Goal: Task Accomplishment & Management: Use online tool/utility

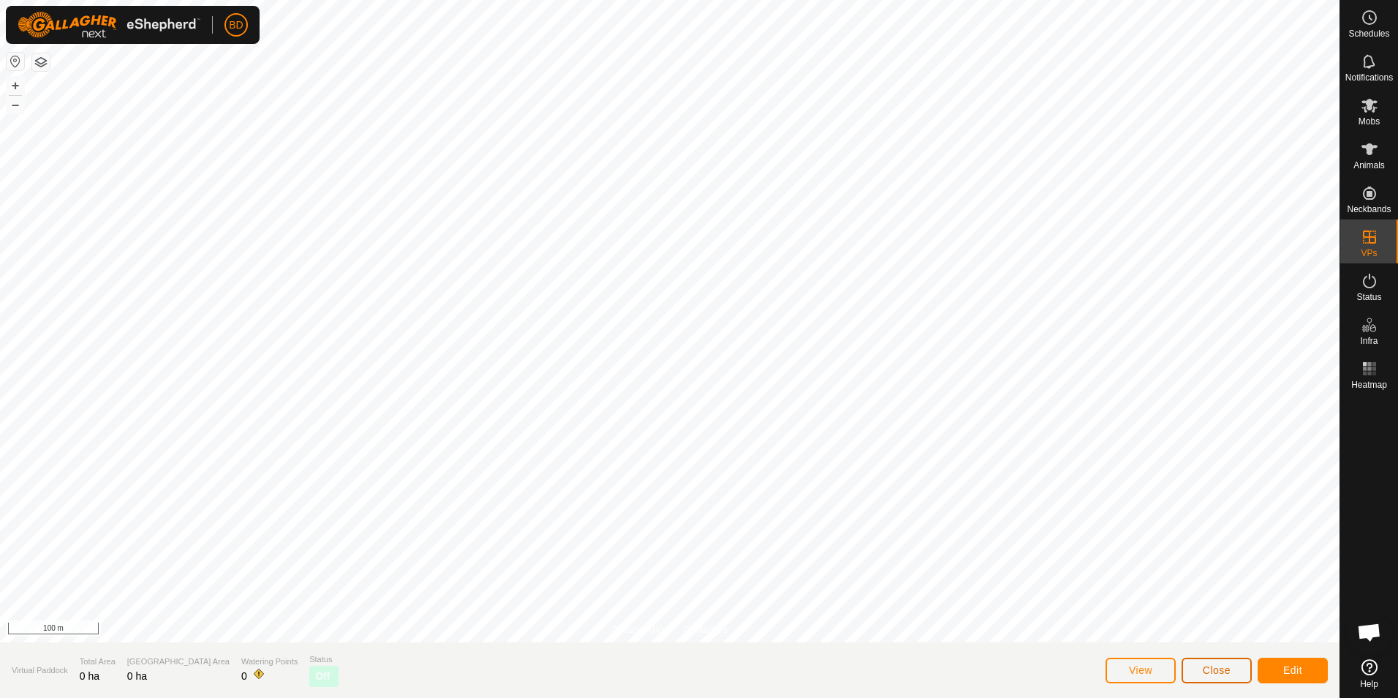
click at [1221, 668] on span "Close" at bounding box center [1217, 670] width 28 height 12
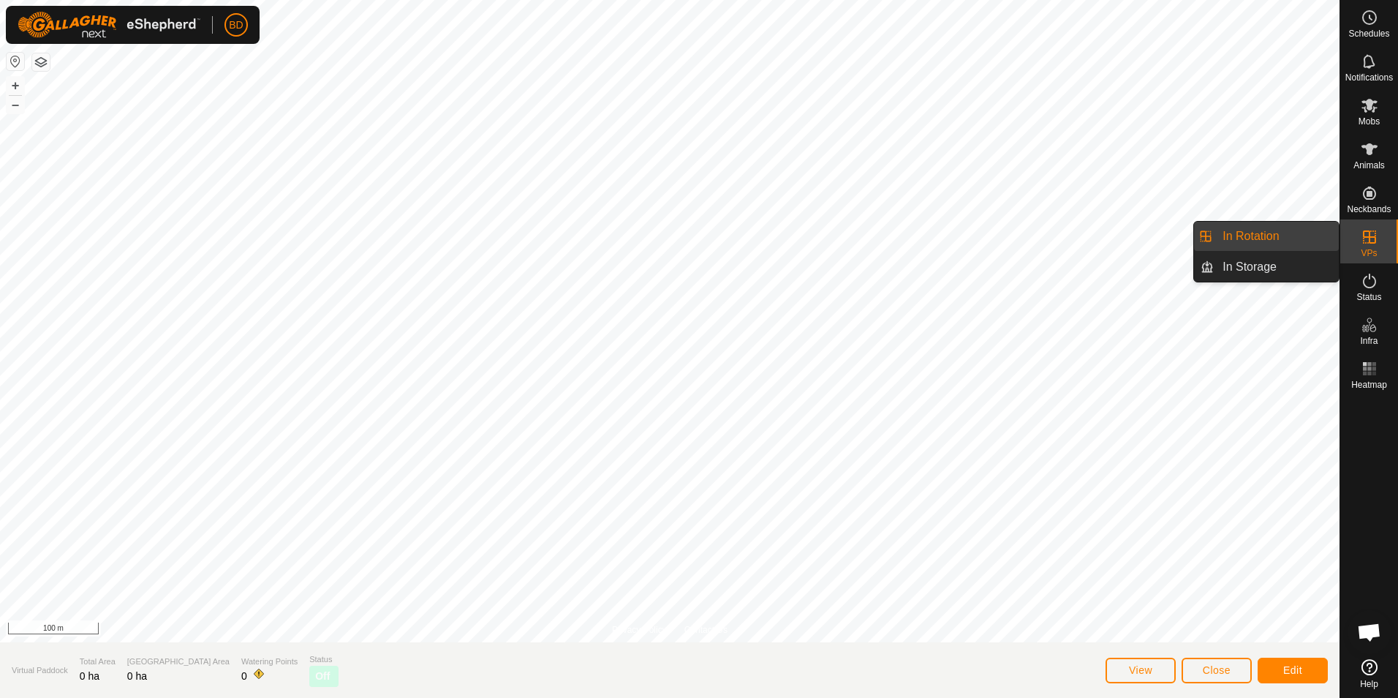
click at [1374, 251] on span "VPs" at bounding box center [1369, 253] width 16 height 9
click at [1294, 239] on link "In Rotation" at bounding box center [1276, 236] width 125 height 29
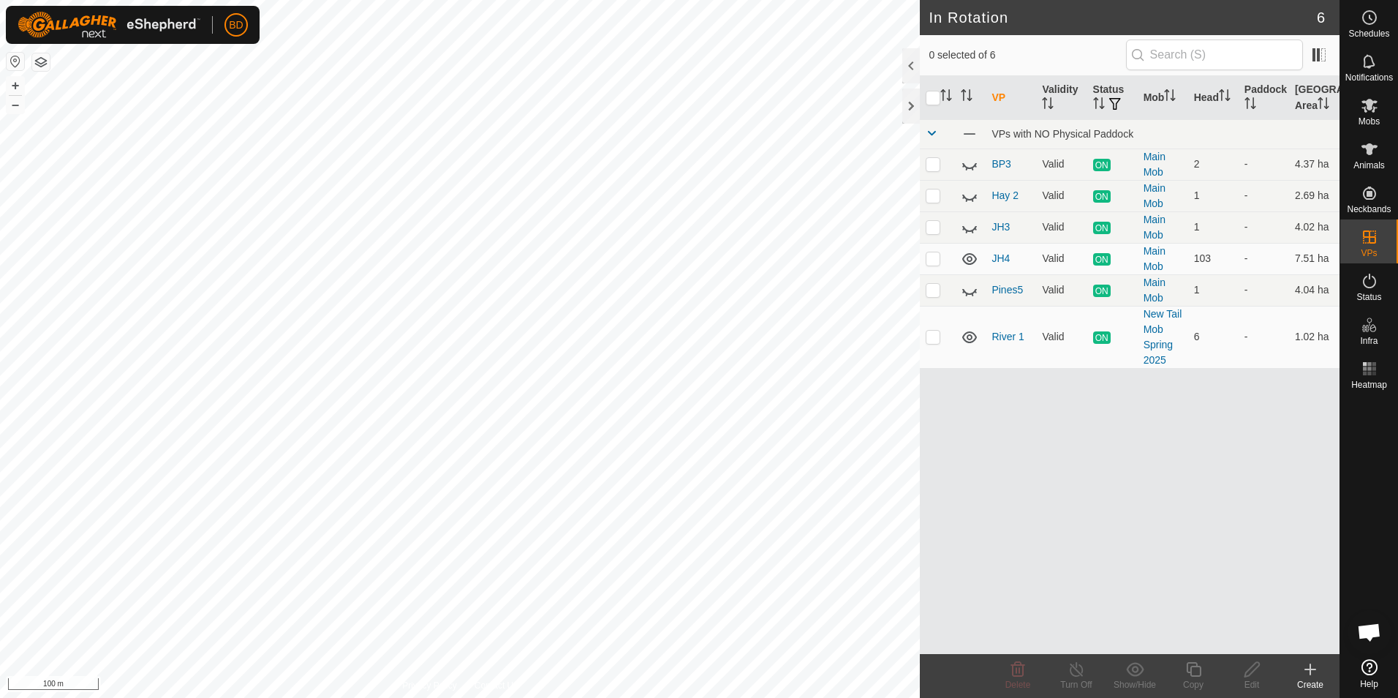
click at [1318, 678] on div "Create" at bounding box center [1310, 684] width 59 height 13
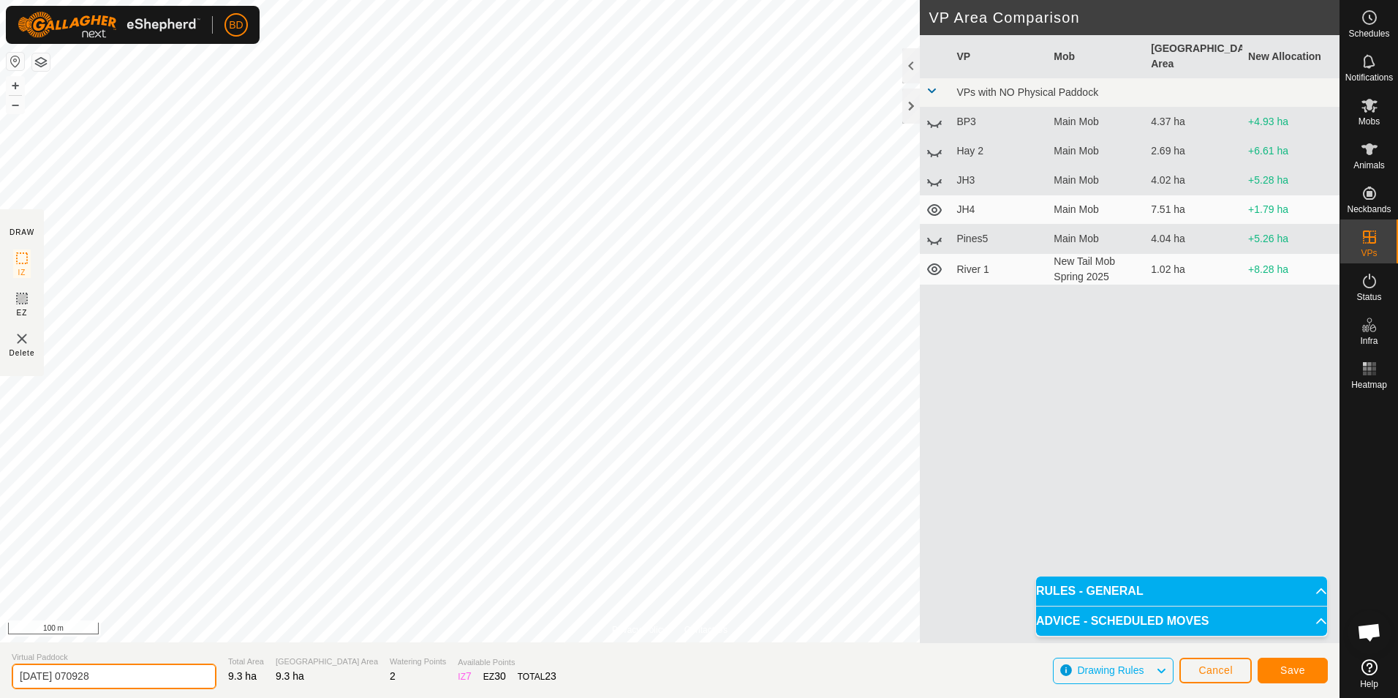
click at [122, 679] on input "[DATE] 070928" at bounding box center [114, 676] width 205 height 26
drag, startPoint x: 122, startPoint y: 677, endPoint x: -3, endPoint y: 664, distance: 125.8
click at [0, 664] on html "BD Schedules Notifications Mobs Animals Neckbands VPs Status Infra Heatmap Help…" at bounding box center [699, 349] width 1398 height 698
type input "TBM1"
click at [1314, 677] on button "Save" at bounding box center [1293, 671] width 70 height 26
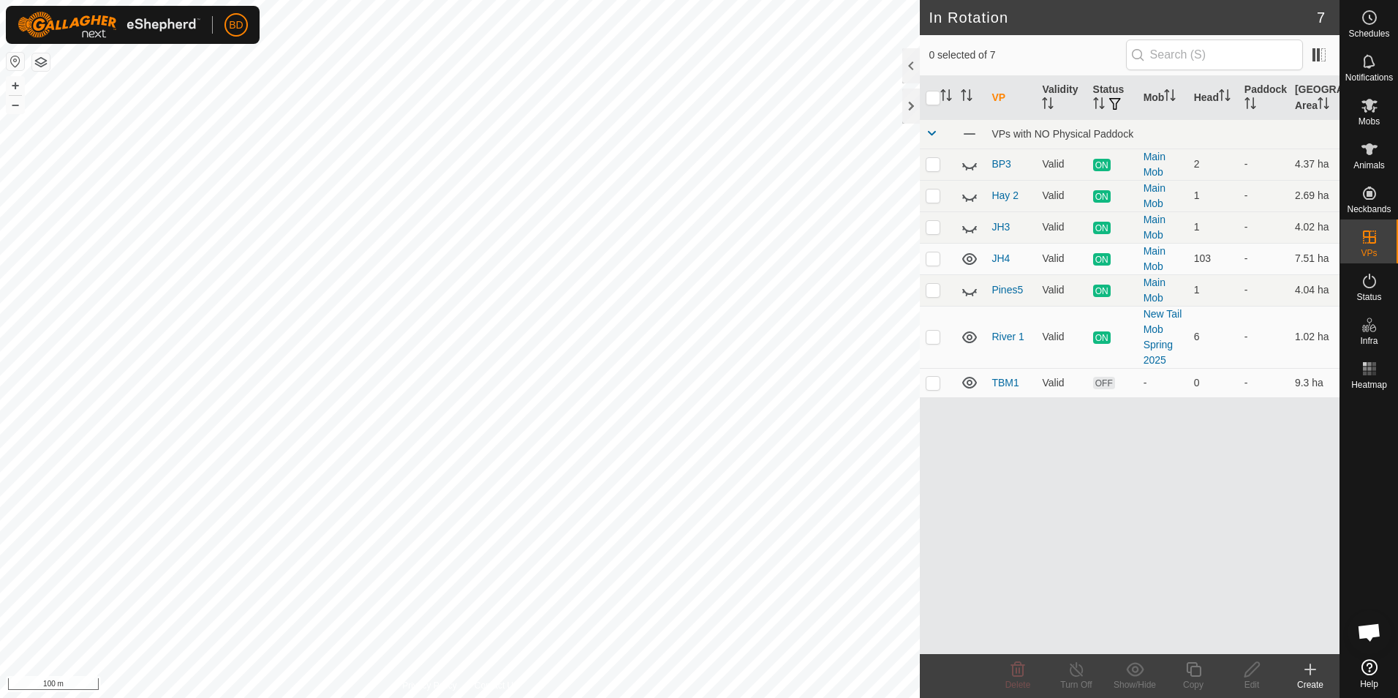
checkbox input "true"
click at [1074, 673] on icon at bounding box center [1077, 669] width 18 height 18
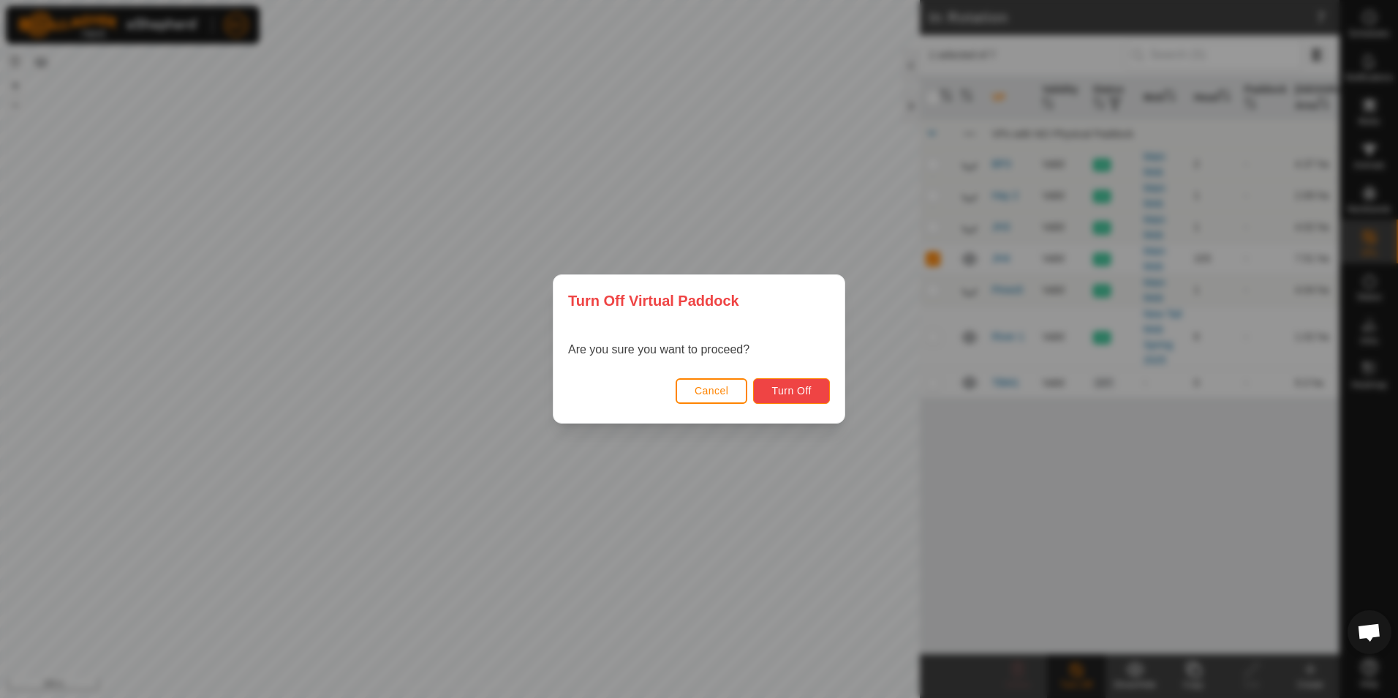
click at [796, 390] on span "Turn Off" at bounding box center [792, 391] width 40 height 12
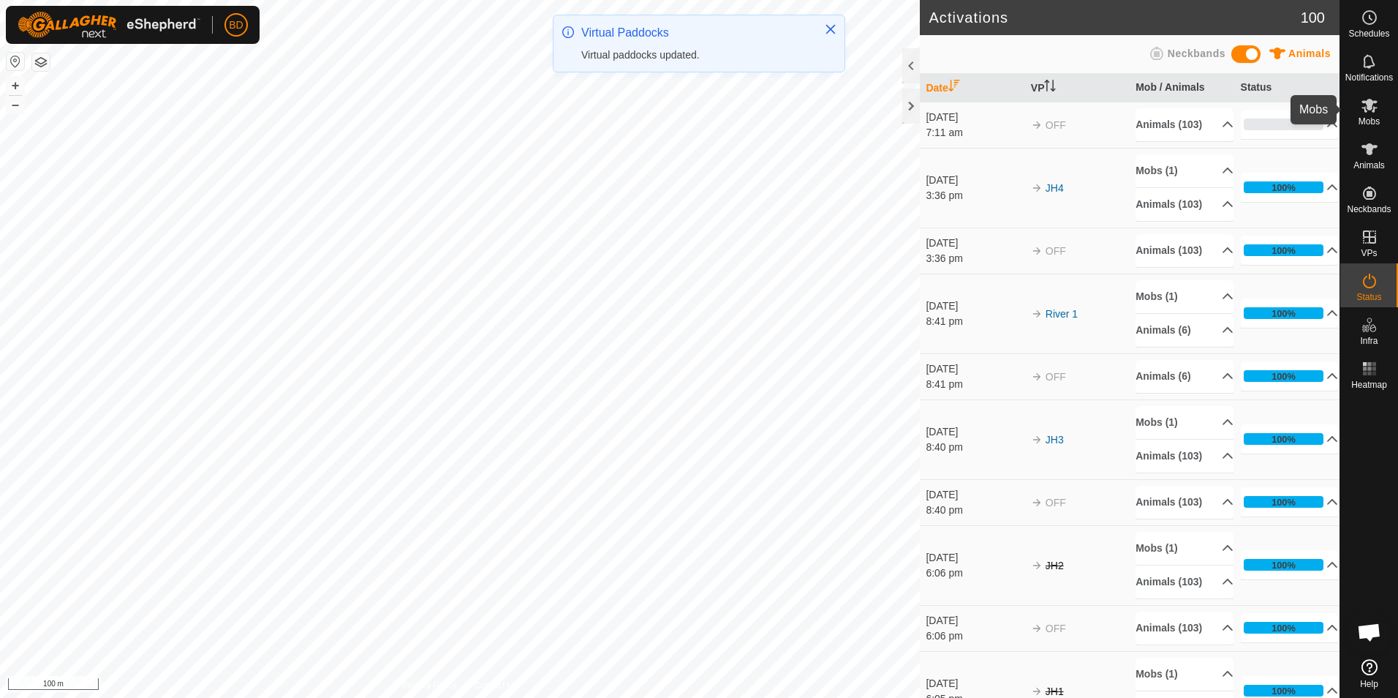
click at [1374, 113] on icon at bounding box center [1370, 106] width 18 height 18
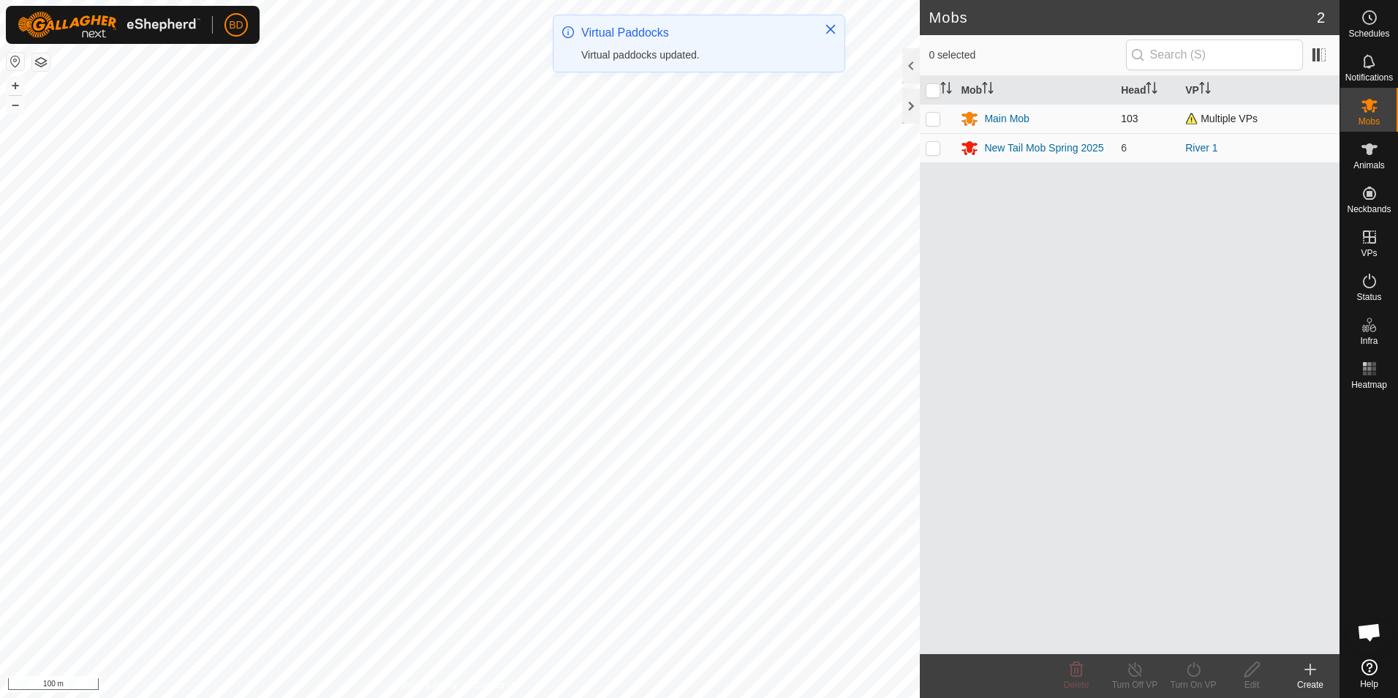
click at [931, 121] on p-checkbox at bounding box center [933, 119] width 15 height 12
checkbox input "true"
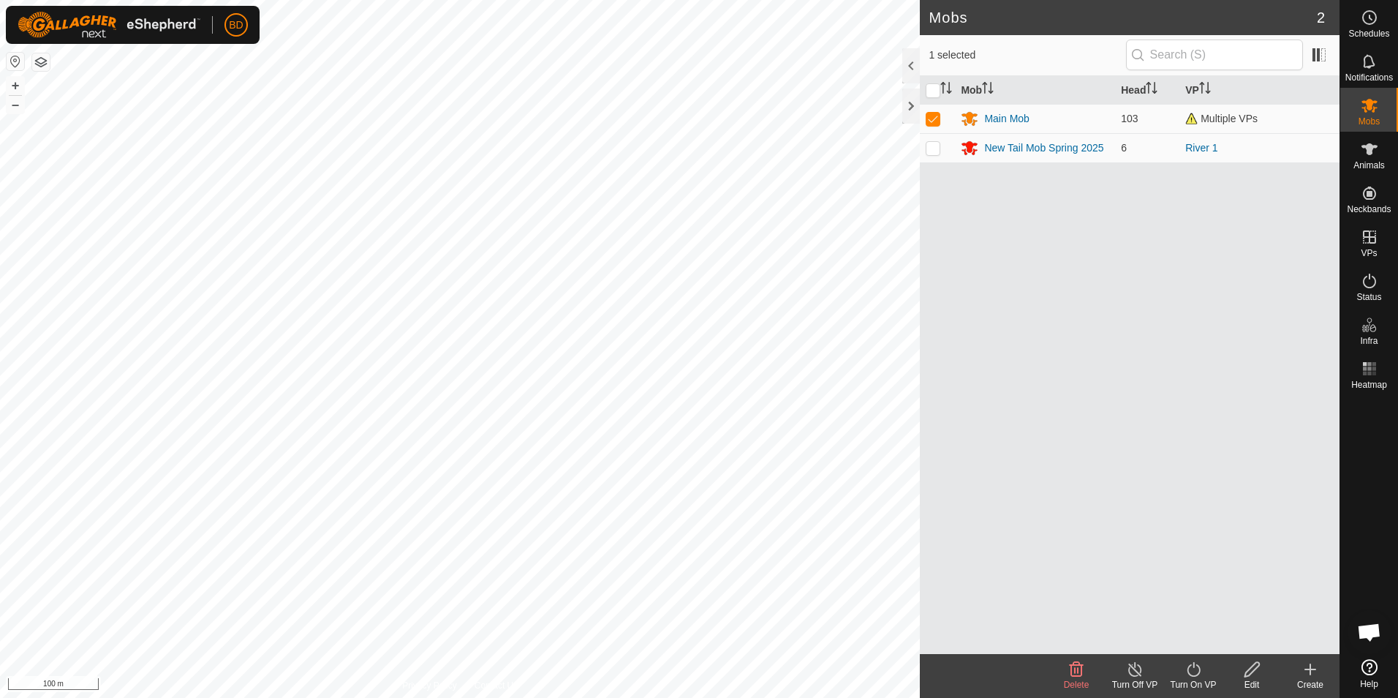
click at [1202, 678] on div "Turn On VP" at bounding box center [1193, 684] width 59 height 13
click at [1202, 638] on link "Now" at bounding box center [1237, 636] width 145 height 29
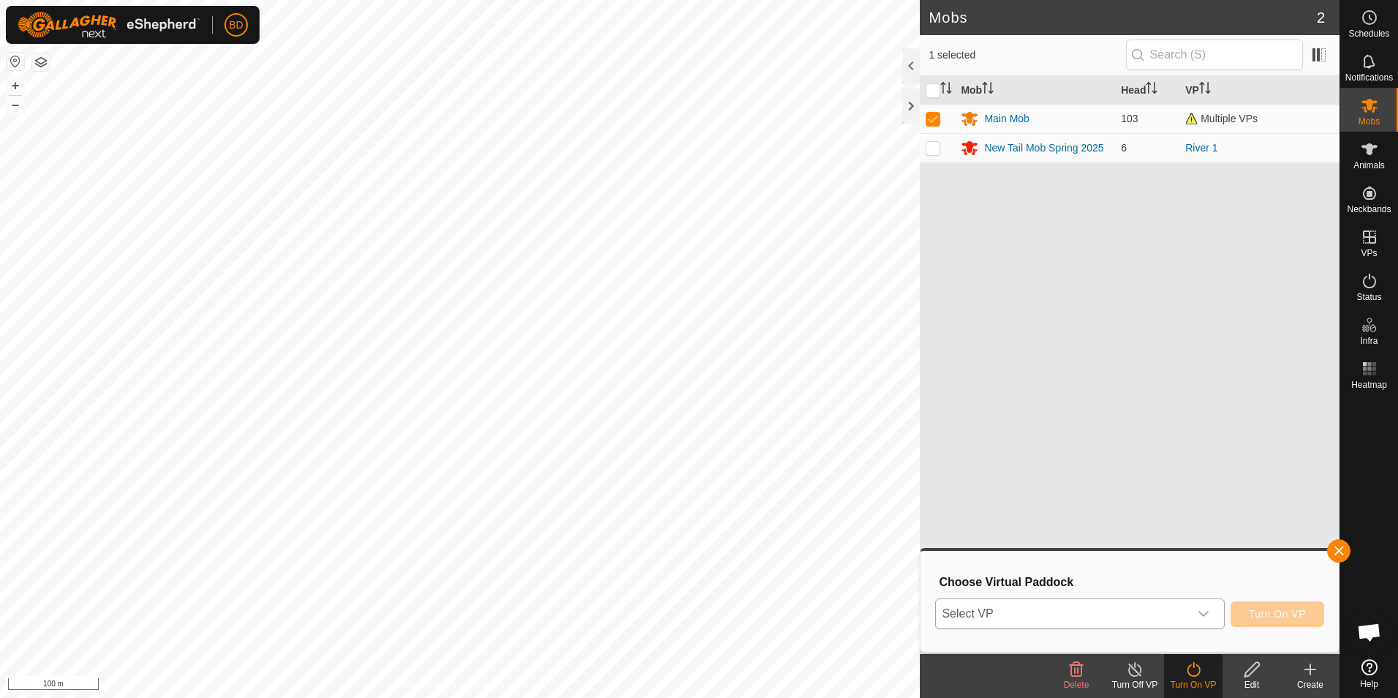
click at [1205, 612] on icon "dropdown trigger" at bounding box center [1204, 614] width 12 height 12
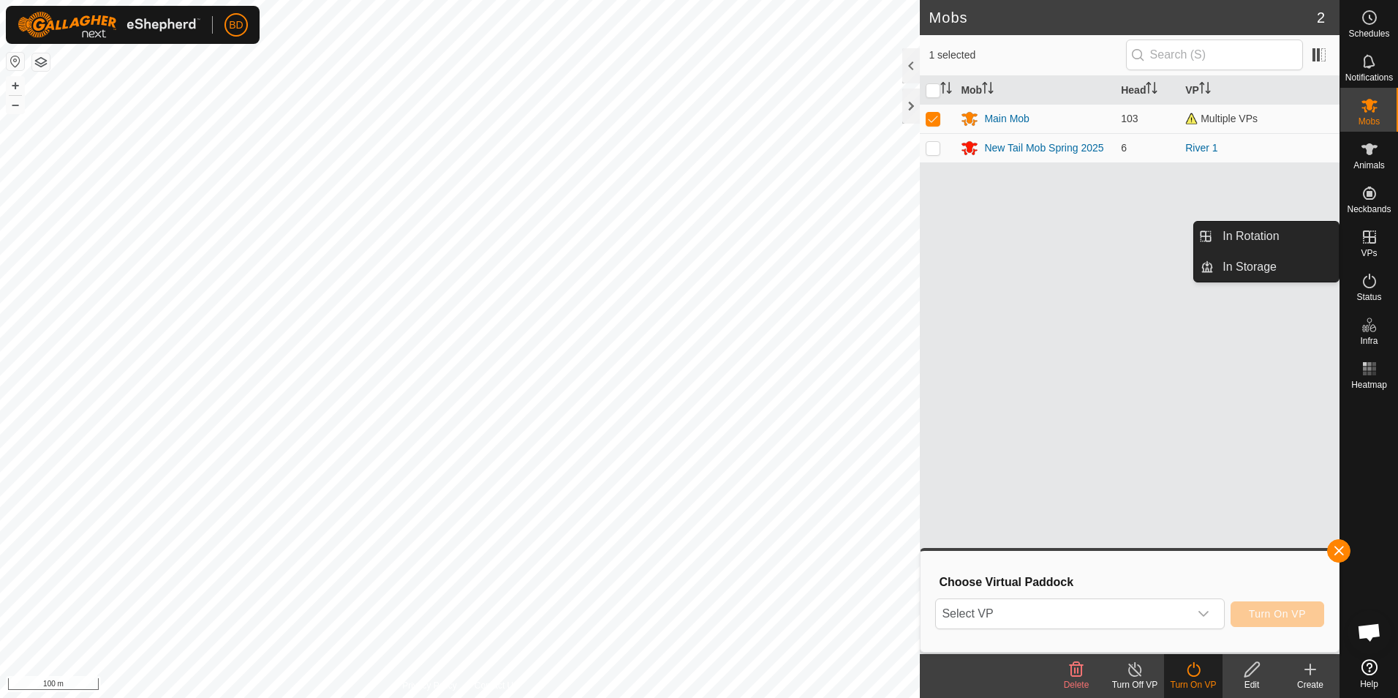
click at [1363, 238] on icon at bounding box center [1370, 237] width 18 height 18
click at [1374, 238] on icon at bounding box center [1370, 237] width 18 height 18
drag, startPoint x: 1330, startPoint y: 242, endPoint x: 1276, endPoint y: 233, distance: 55.6
click at [1276, 233] on link "In Rotation" at bounding box center [1276, 236] width 125 height 29
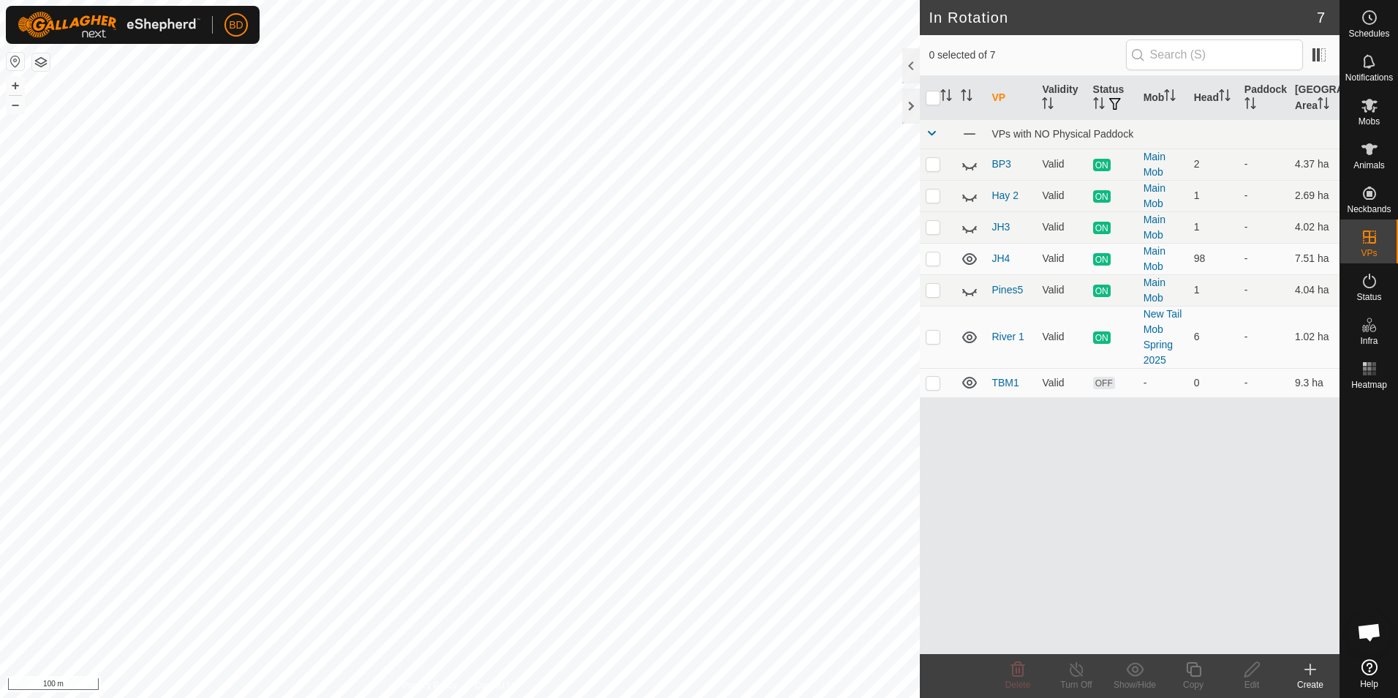
checkbox input "true"
click at [1195, 669] on icon at bounding box center [1194, 669] width 18 height 18
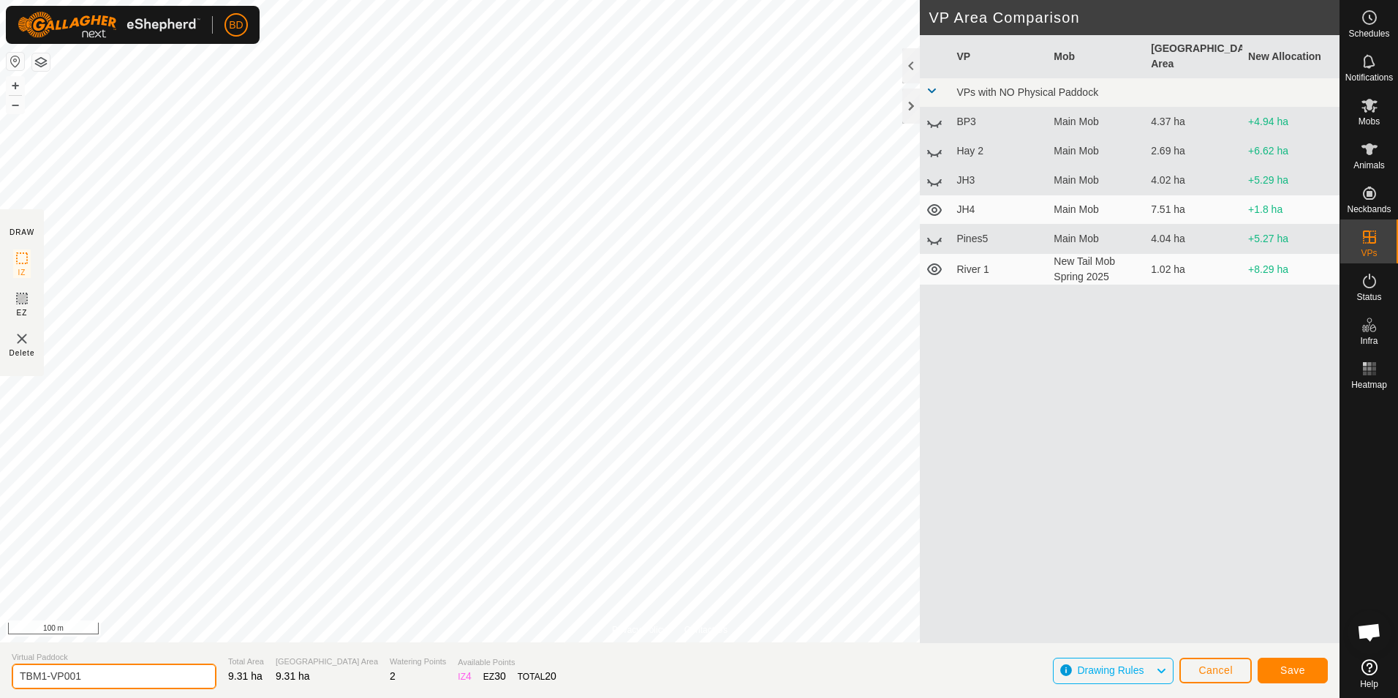
drag, startPoint x: 113, startPoint y: 678, endPoint x: 42, endPoint y: 668, distance: 71.6
click at [42, 668] on input "TBM1-VP001" at bounding box center [114, 676] width 205 height 26
type input "TBM2"
click at [1298, 674] on span "Save" at bounding box center [1293, 670] width 25 height 12
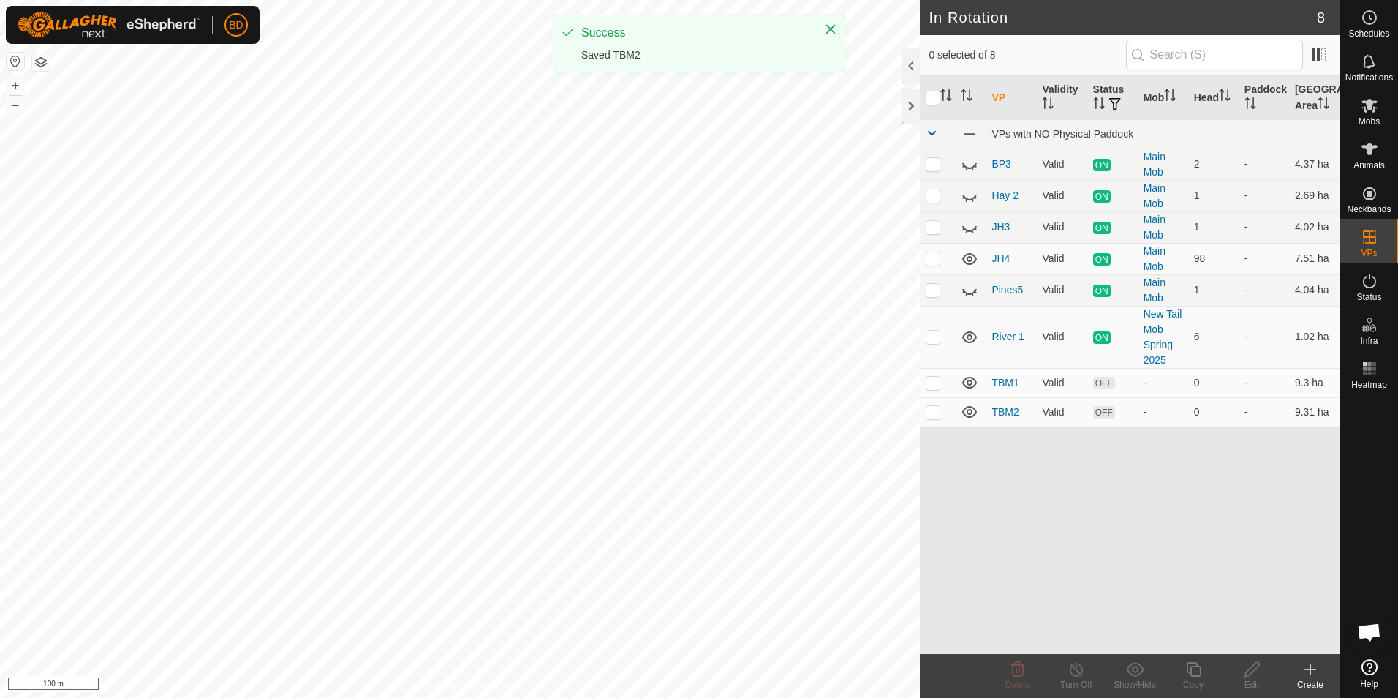
checkbox input "true"
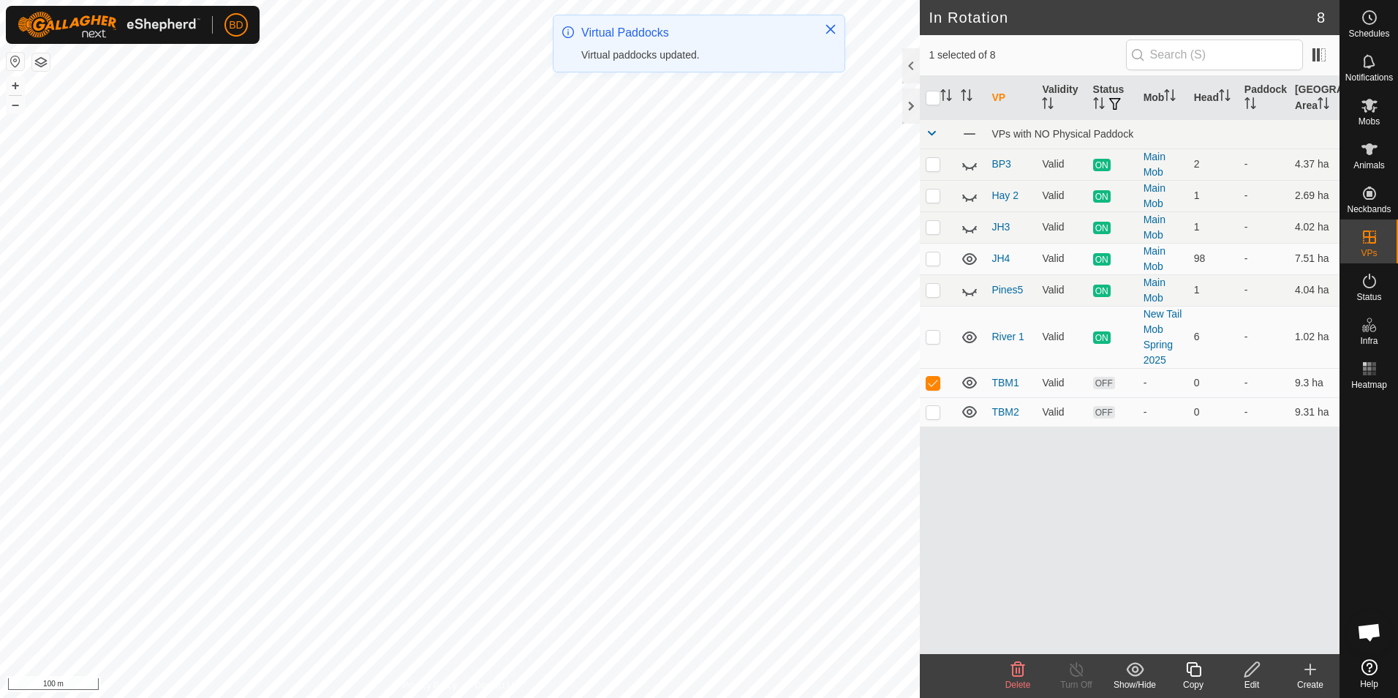
checkbox input "false"
checkbox input "true"
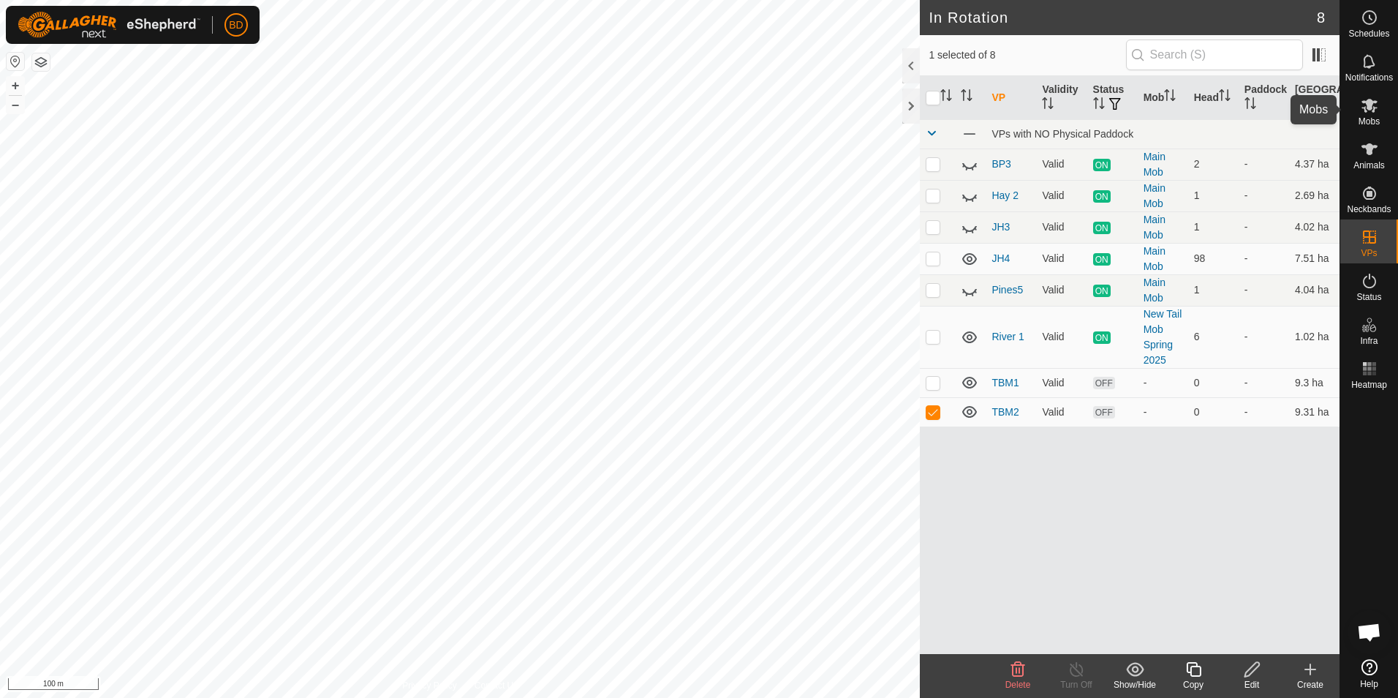
click at [1369, 108] on icon at bounding box center [1370, 106] width 16 height 14
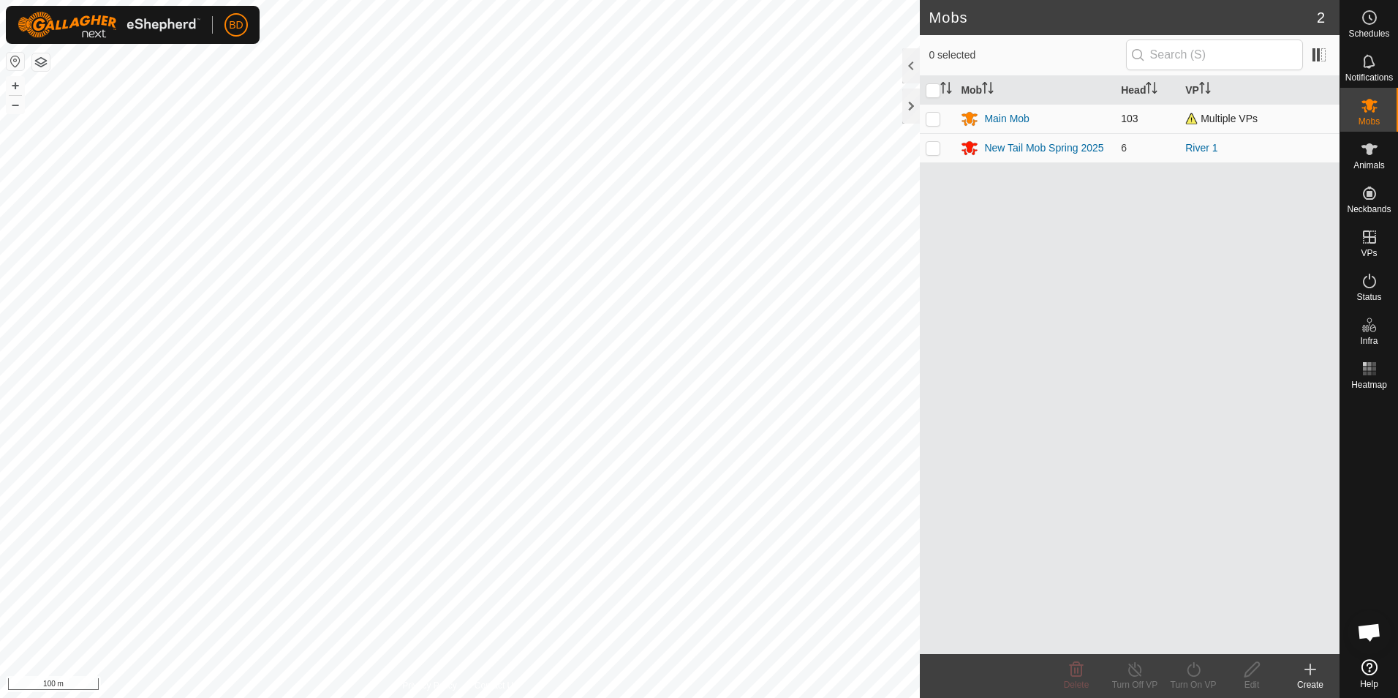
click at [938, 124] on p-checkbox at bounding box center [933, 119] width 15 height 12
checkbox input "true"
click at [1199, 673] on icon at bounding box center [1193, 669] width 13 height 15
click at [1199, 640] on link "Now" at bounding box center [1237, 636] width 145 height 29
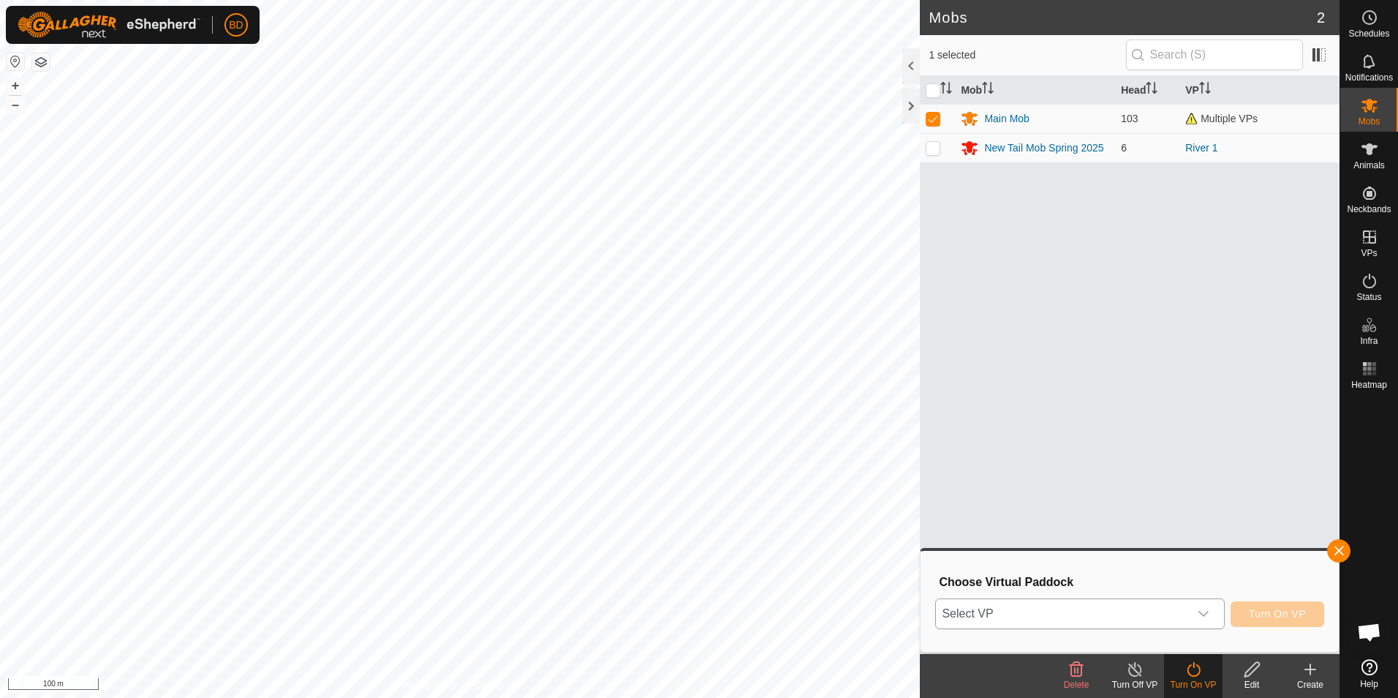
drag, startPoint x: 1211, startPoint y: 615, endPoint x: 1194, endPoint y: 621, distance: 18.5
click at [1210, 615] on icon "dropdown trigger" at bounding box center [1204, 614] width 12 height 12
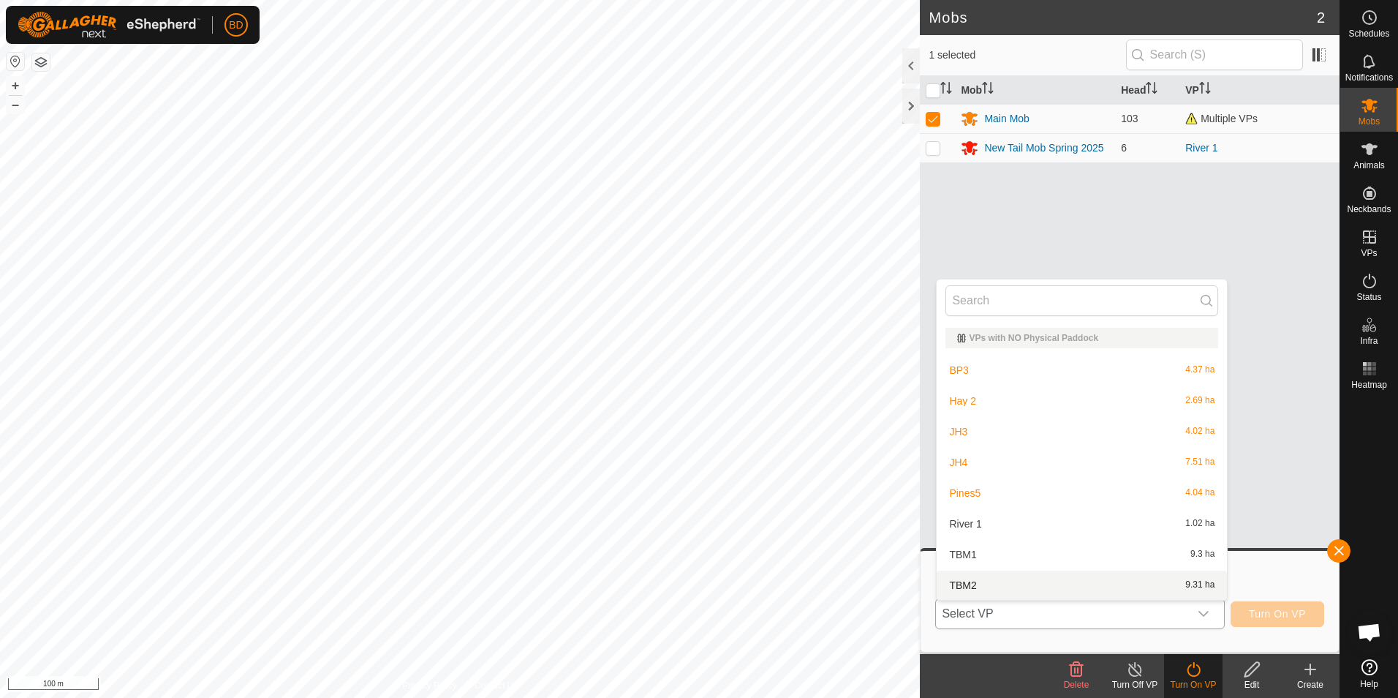
click at [986, 582] on li "TBM2 9.31 ha" at bounding box center [1082, 584] width 290 height 29
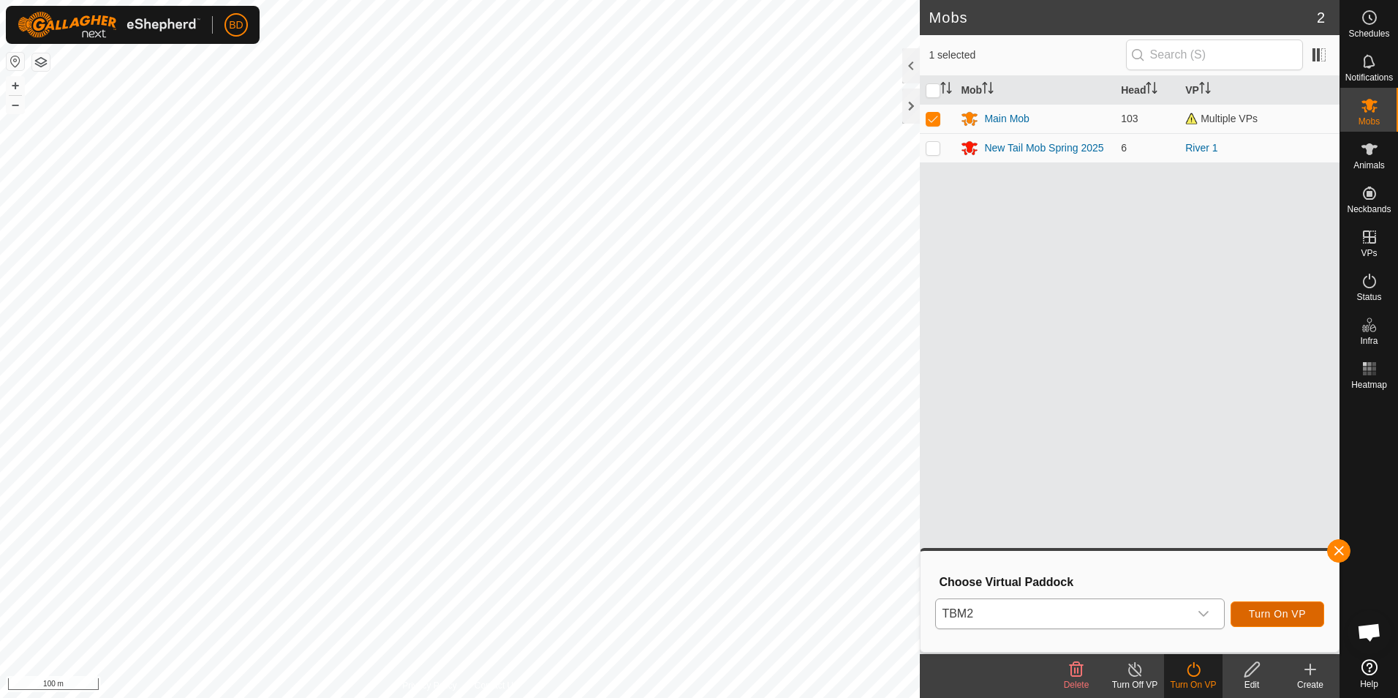
click at [1284, 613] on span "Turn On VP" at bounding box center [1277, 614] width 57 height 12
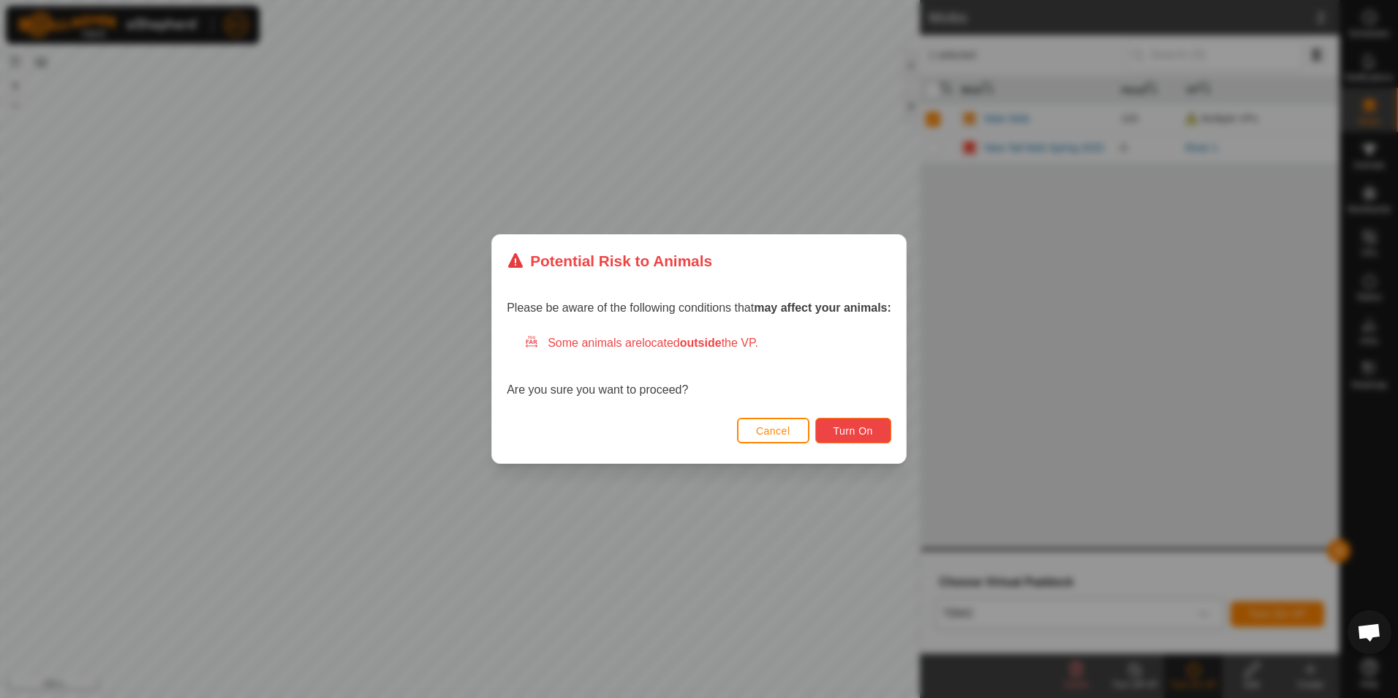
click at [875, 429] on button "Turn On" at bounding box center [853, 431] width 76 height 26
